Goal: Book appointment/travel/reservation

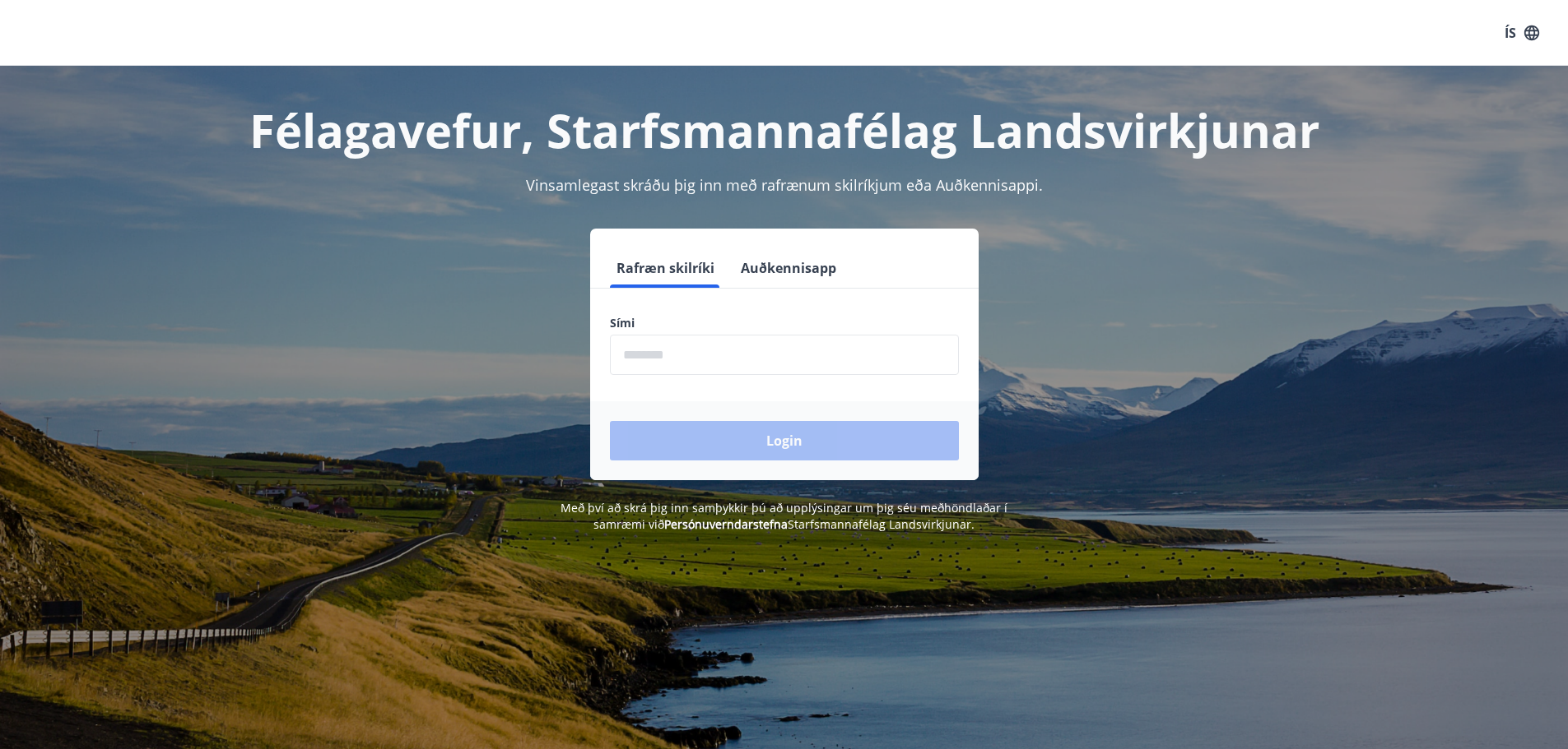
click at [716, 358] on input "phone" at bounding box center [784, 355] width 349 height 40
type input "********"
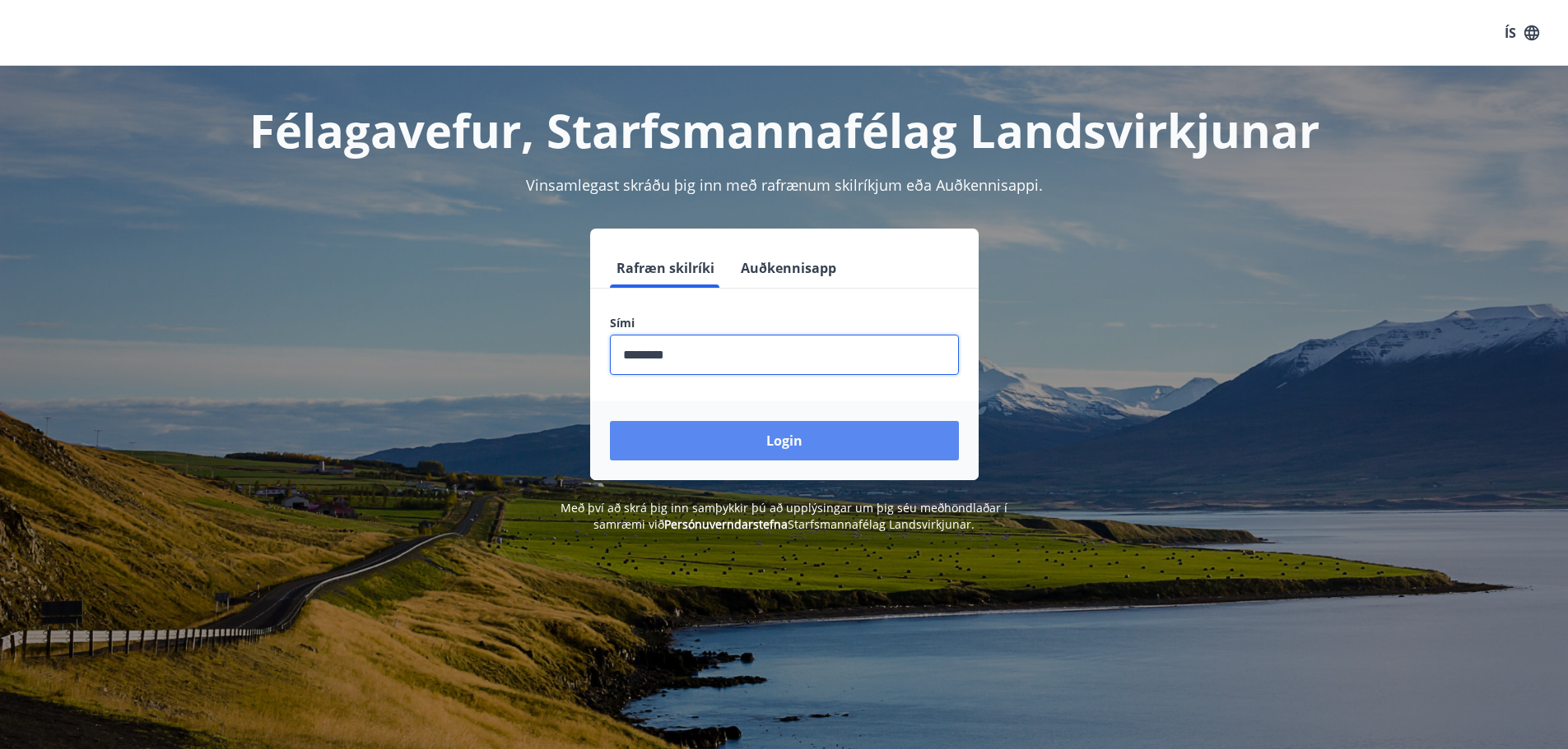
click at [755, 450] on button "Login" at bounding box center [784, 441] width 349 height 40
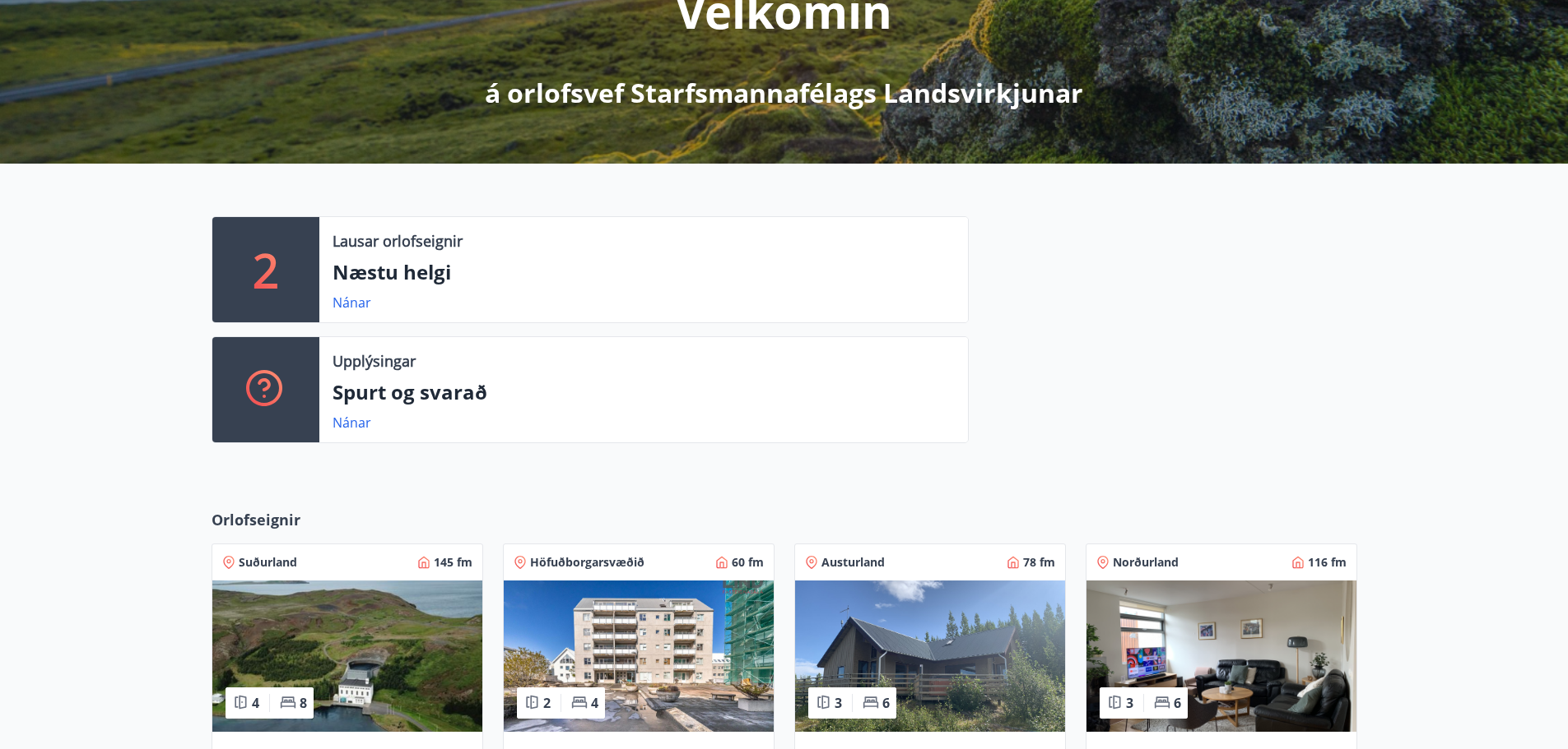
scroll to position [494, 0]
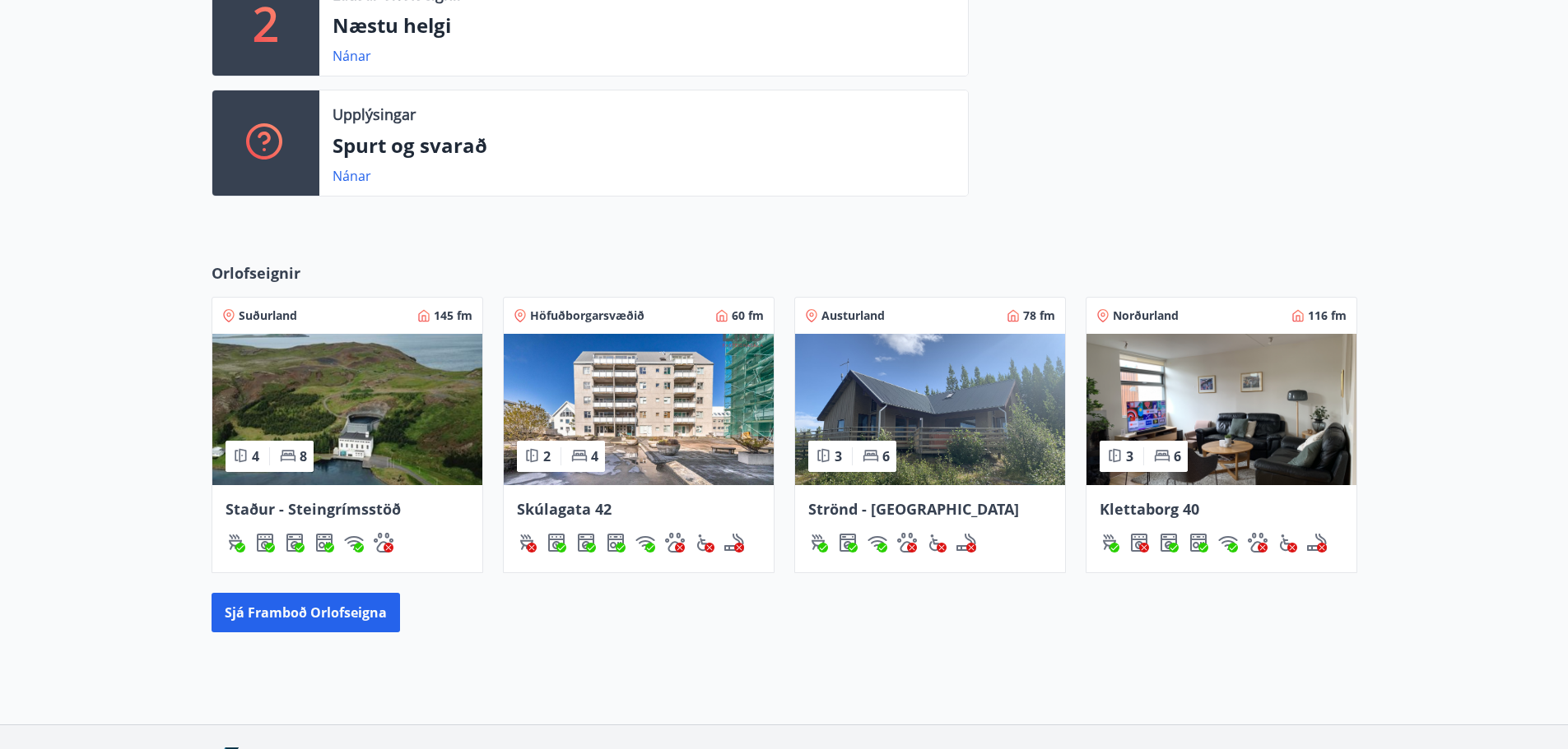
click at [1210, 406] on img at bounding box center [1221, 409] width 270 height 151
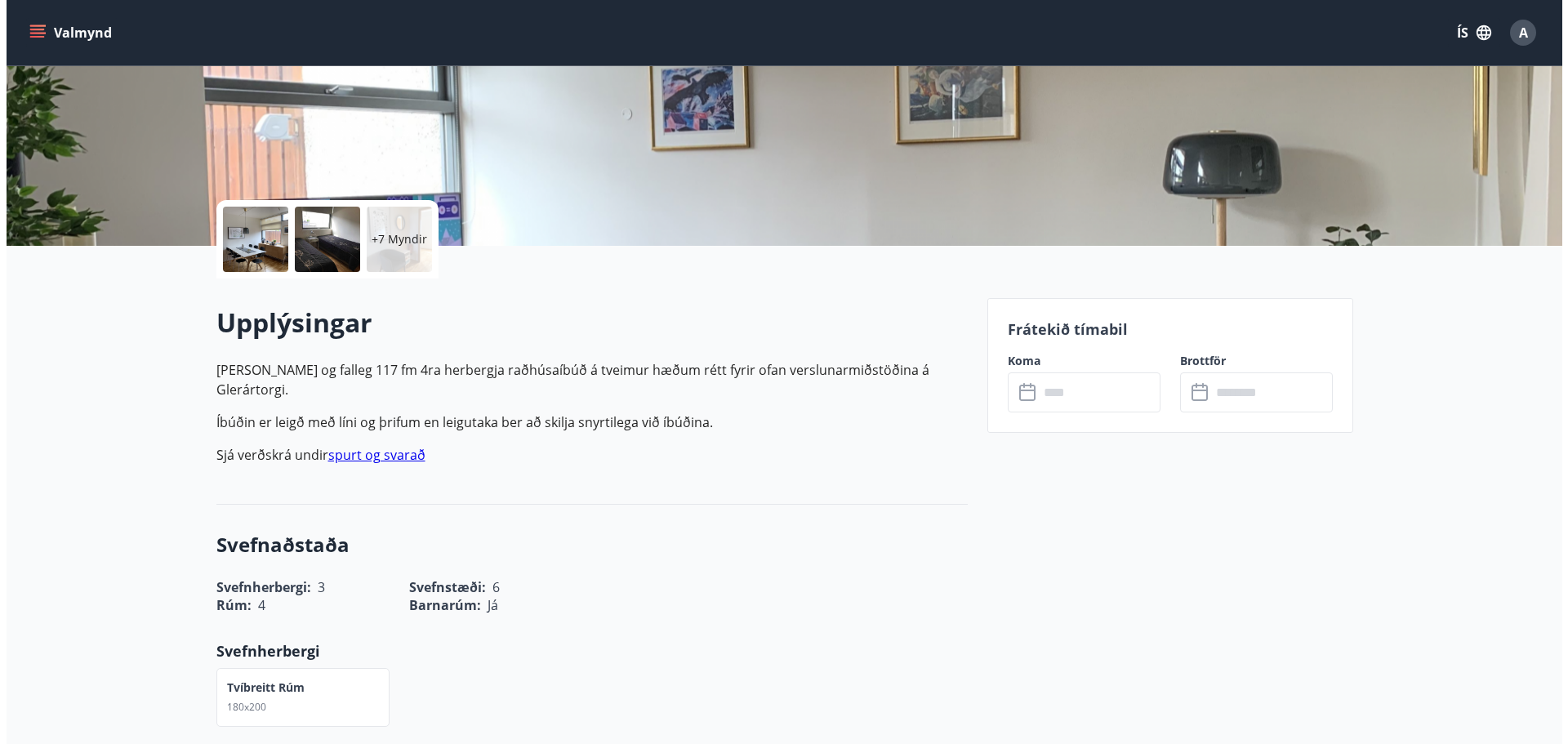
scroll to position [245, 0]
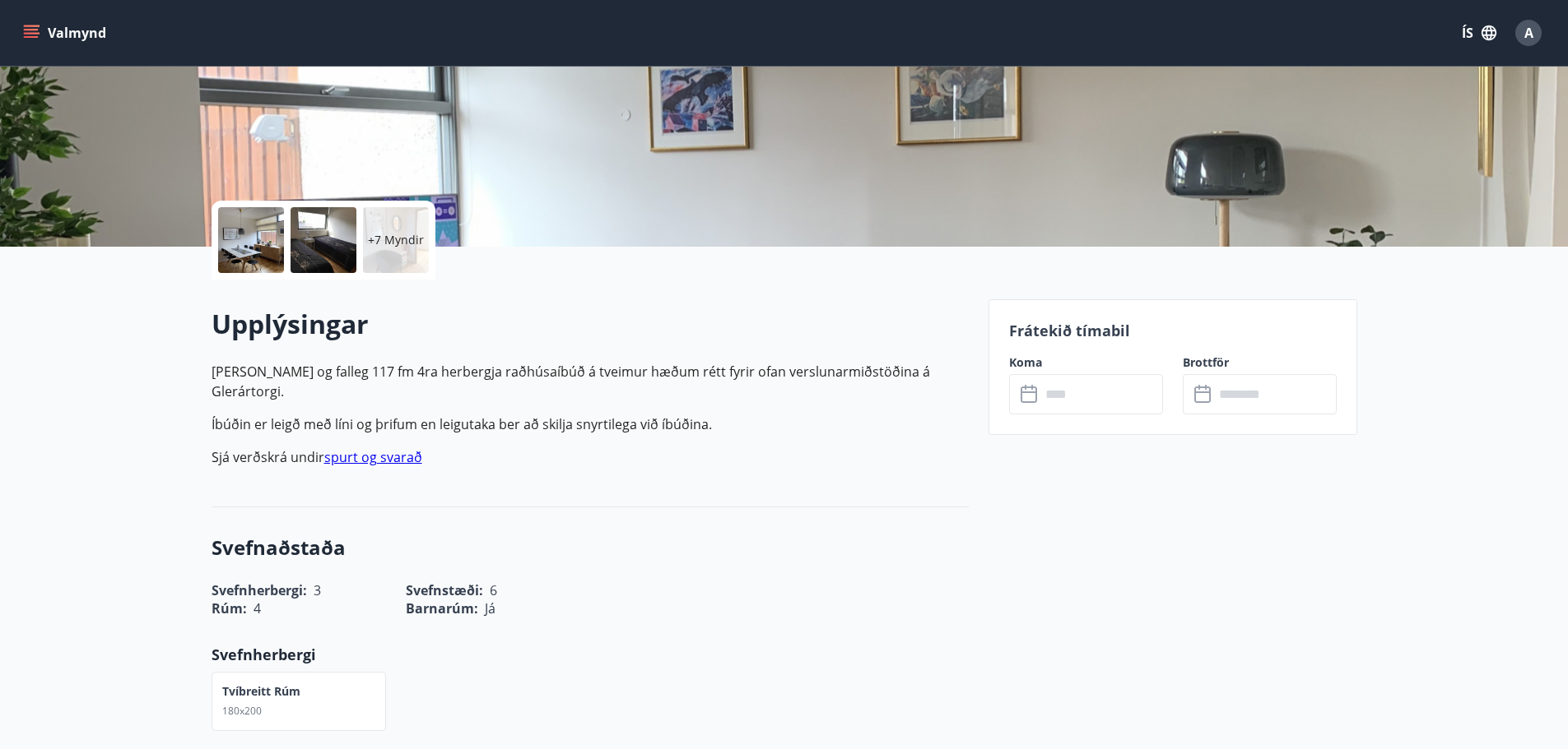
click at [1096, 397] on input "text" at bounding box center [1101, 394] width 122 height 40
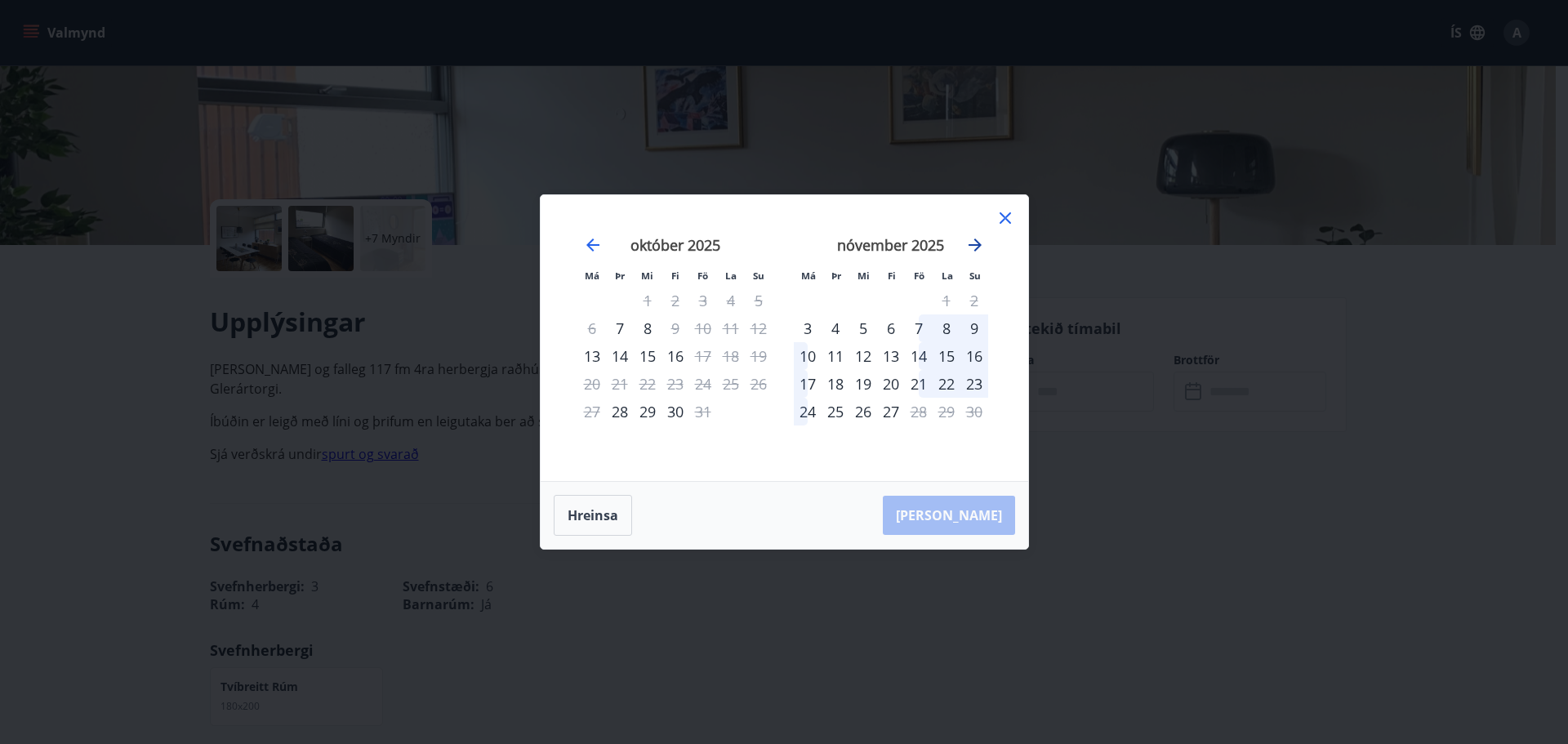
click at [980, 237] on icon "Move forward to switch to the next month." at bounding box center [975, 245] width 19 height 19
click at [1006, 216] on icon at bounding box center [1005, 218] width 19 height 19
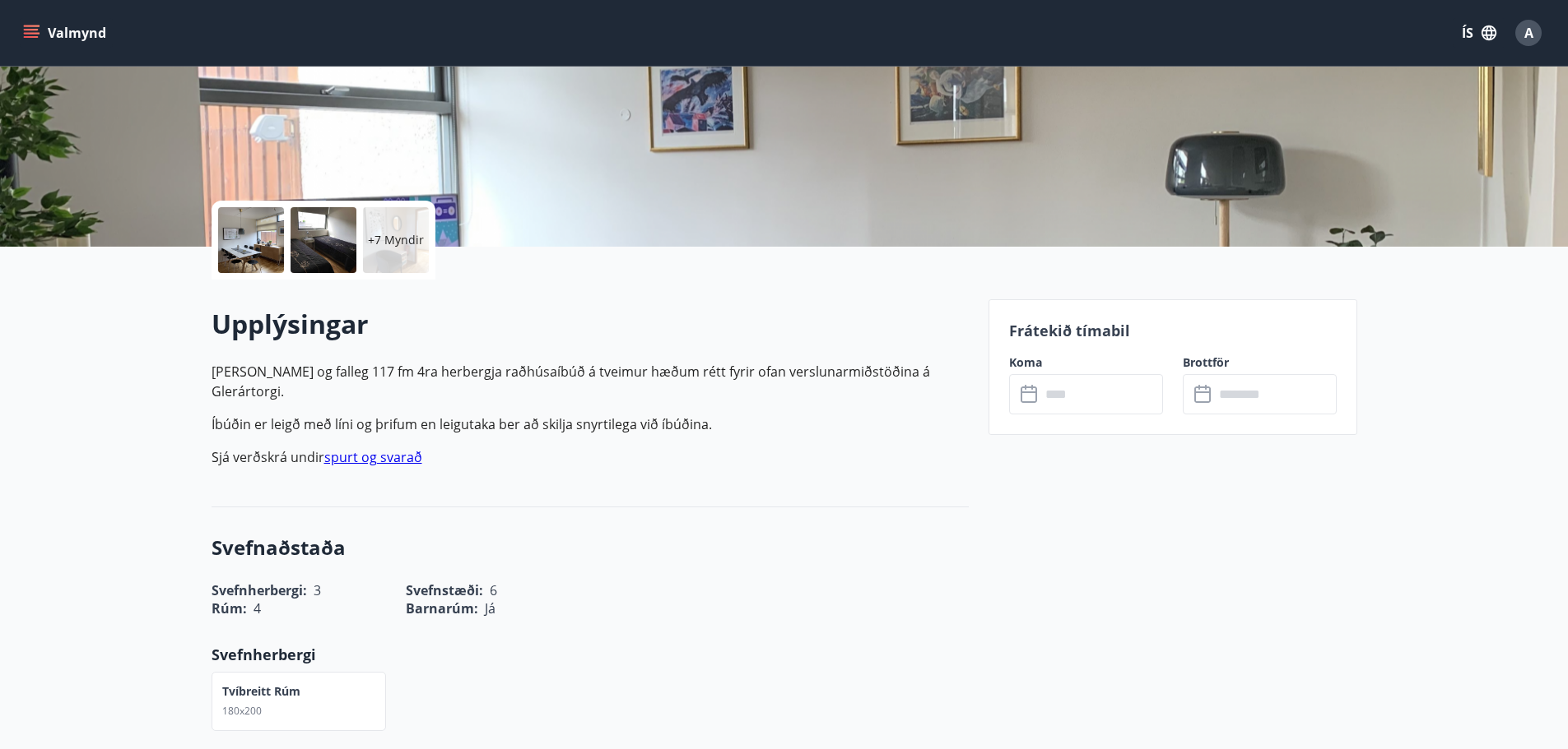
click at [1531, 38] on span "A" at bounding box center [1527, 33] width 9 height 18
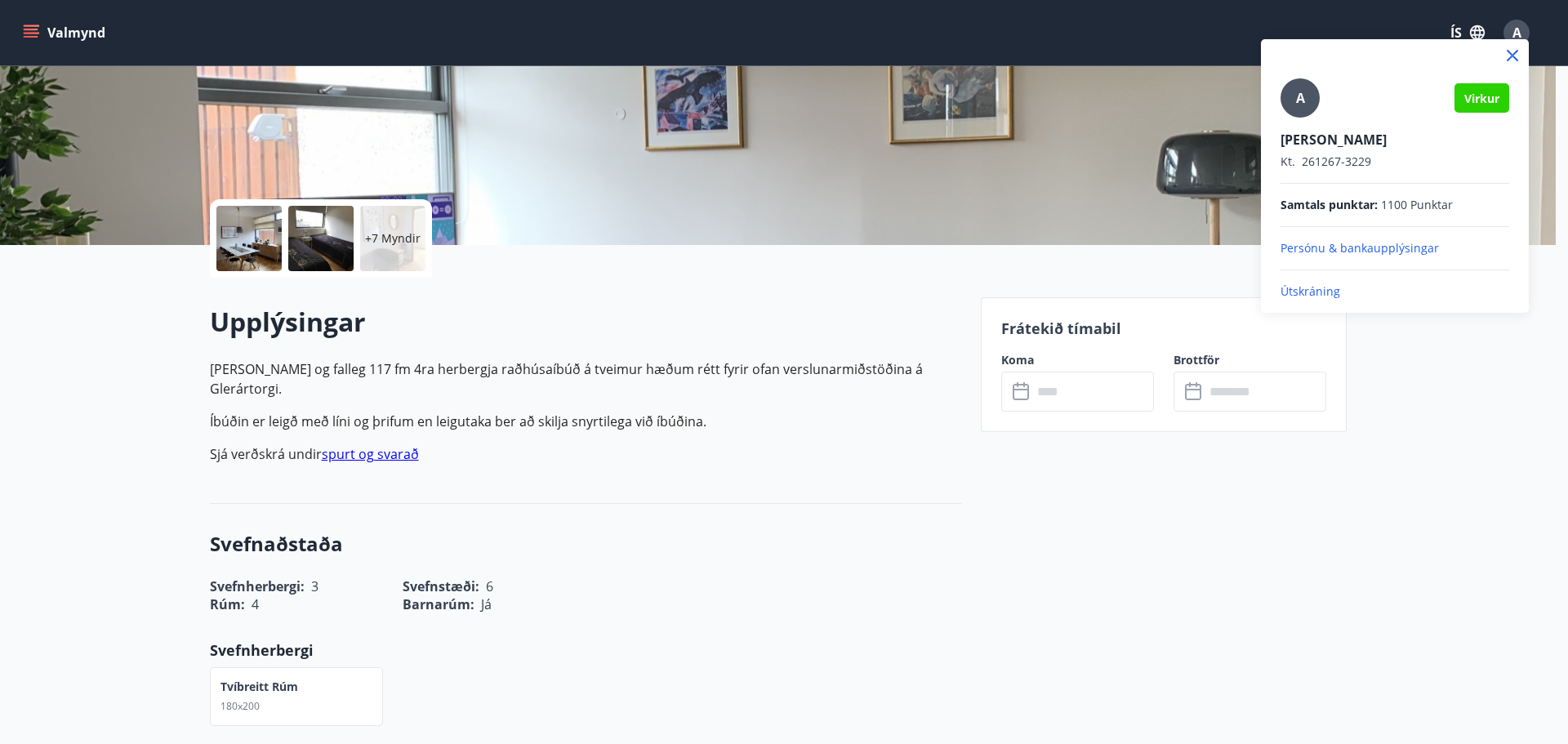
click at [1322, 287] on p "Útskráning" at bounding box center [1395, 291] width 229 height 16
